Goal: Navigation & Orientation: Go to known website

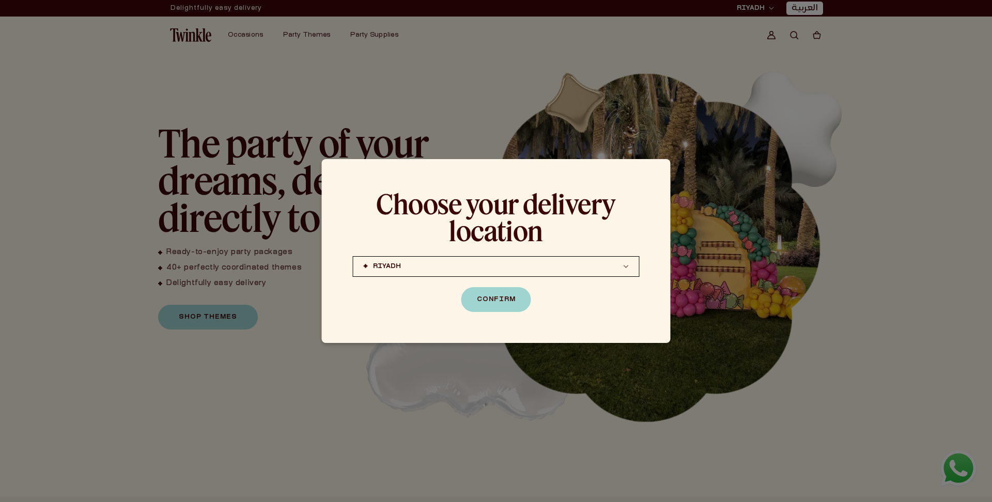
click at [502, 300] on button "Confirm" at bounding box center [496, 299] width 70 height 25
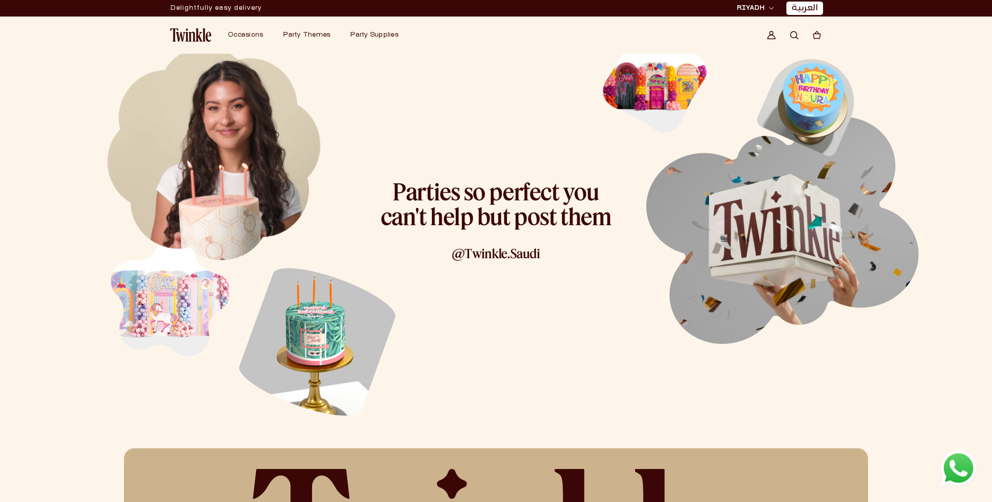
scroll to position [2157, 0]
